Goal: Information Seeking & Learning: Check status

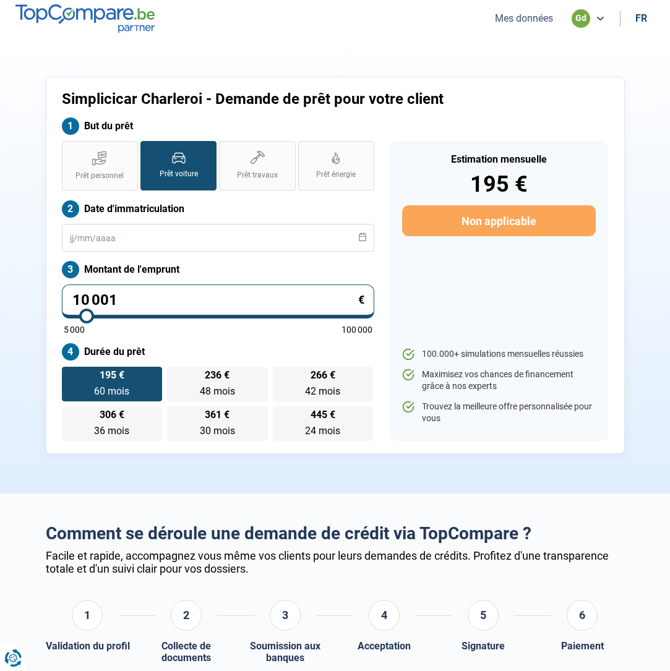
click at [526, 12] on button "Mes données" at bounding box center [524, 18] width 66 height 13
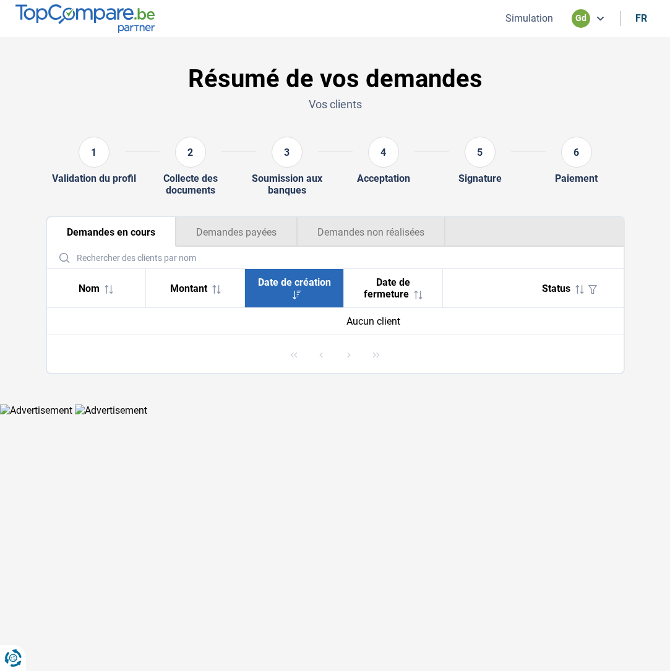
click at [525, 18] on button "Simulation" at bounding box center [529, 18] width 55 height 13
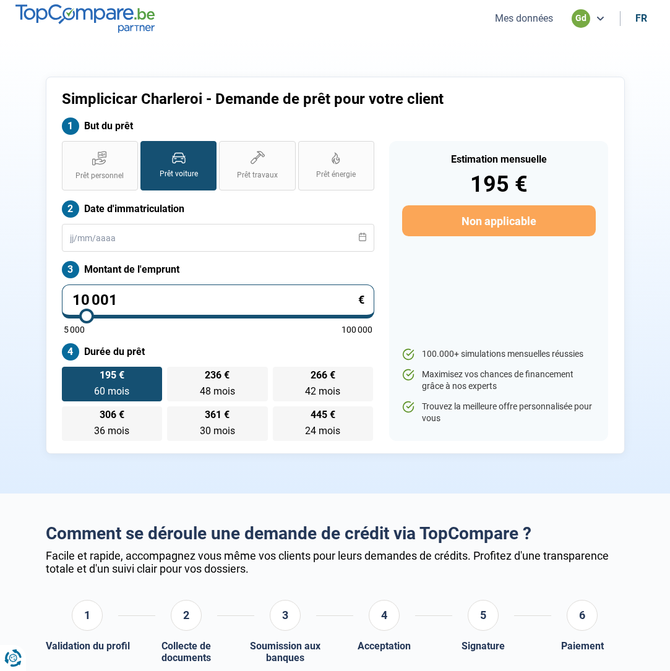
click at [527, 15] on button "Mes données" at bounding box center [524, 18] width 66 height 13
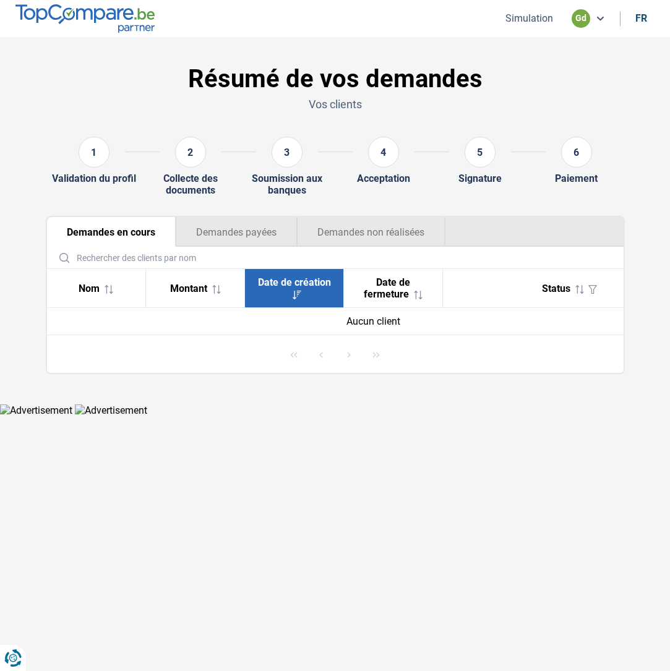
click at [256, 228] on button "Demandes payées" at bounding box center [236, 232] width 121 height 30
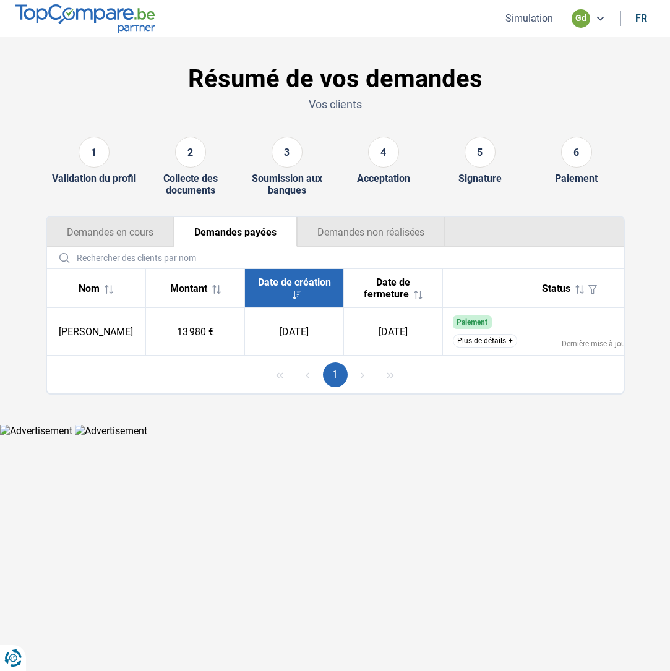
click at [360, 228] on button "Demandes non réalisées" at bounding box center [371, 232] width 149 height 30
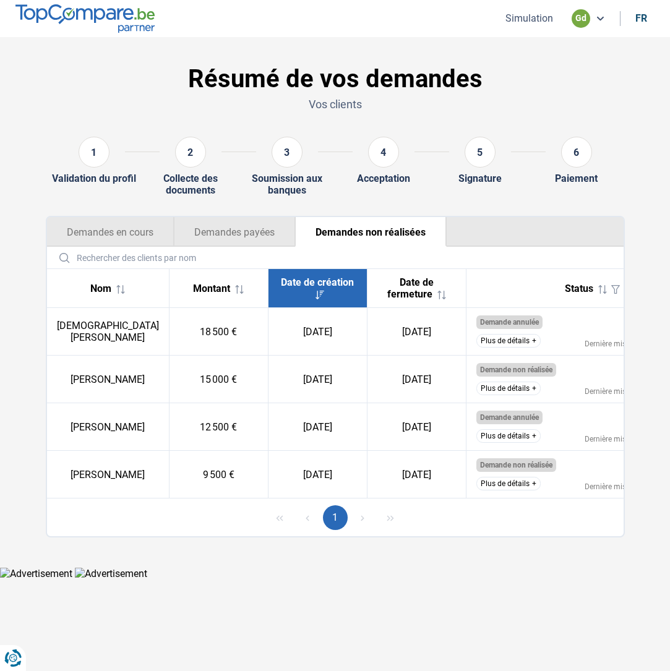
click at [244, 225] on button "Demandes payées" at bounding box center [234, 232] width 121 height 30
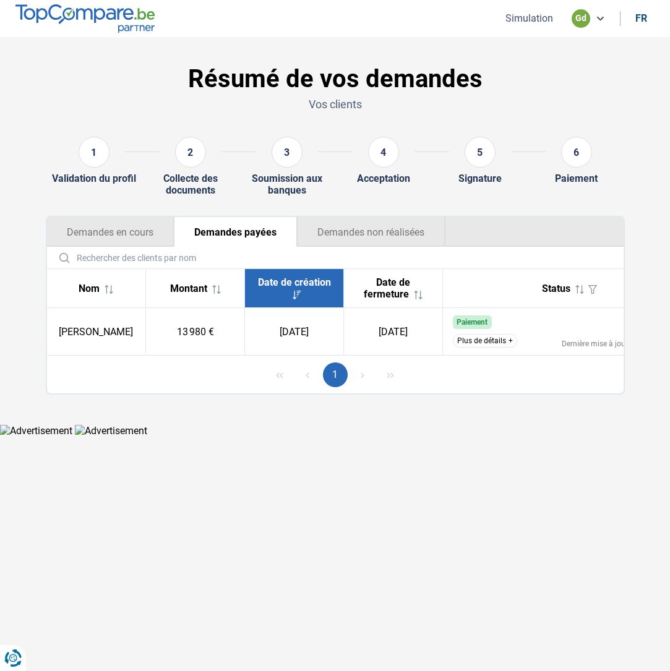
click at [490, 341] on button "Plus de détails" at bounding box center [485, 341] width 64 height 14
